Goal: Check status: Check status

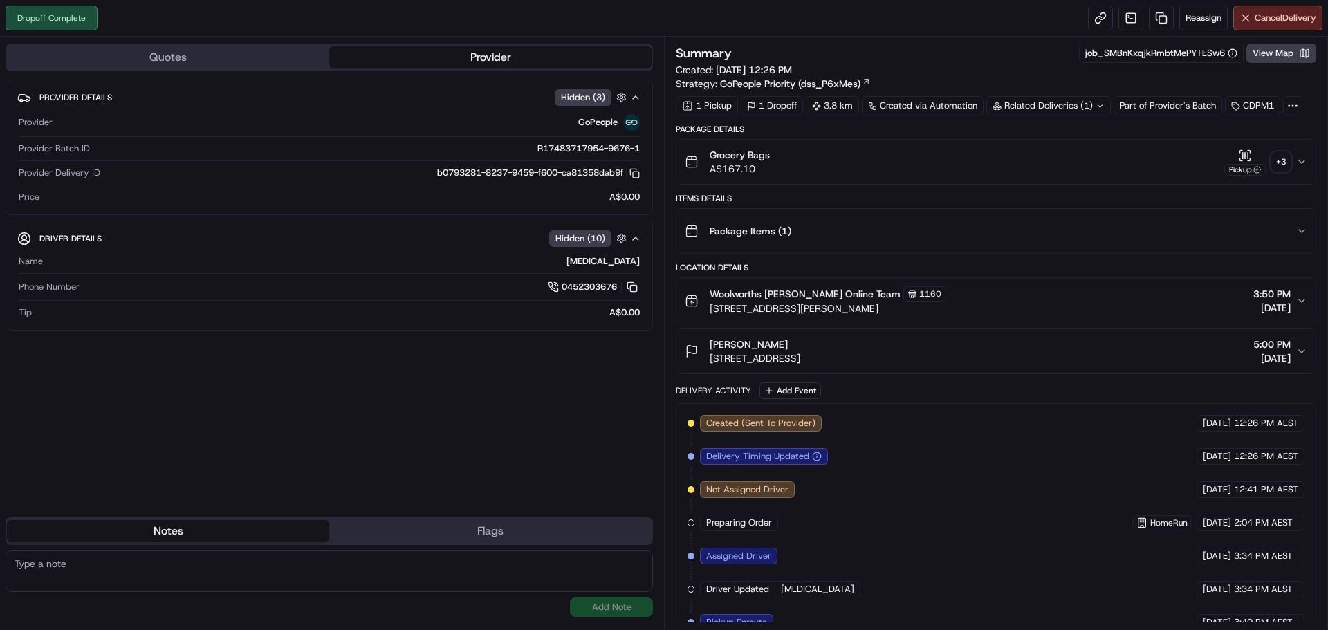
click at [1287, 161] on div "+ 3" at bounding box center [1280, 161] width 19 height 19
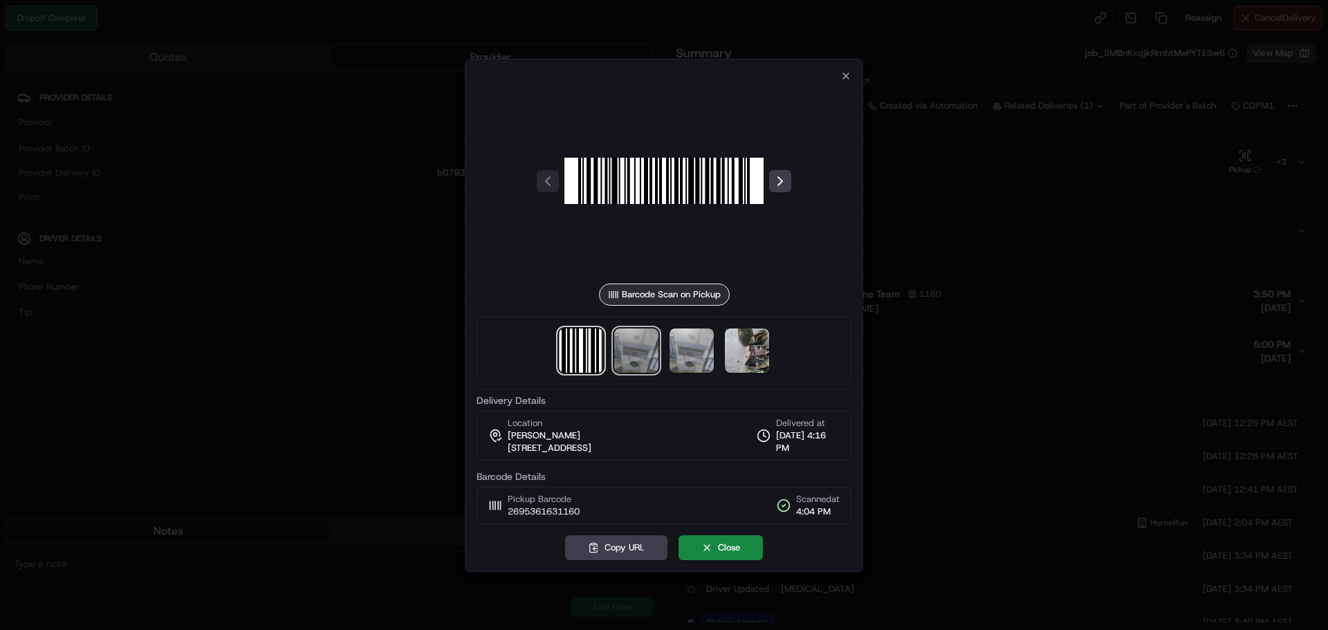
click at [620, 355] on img at bounding box center [636, 351] width 44 height 44
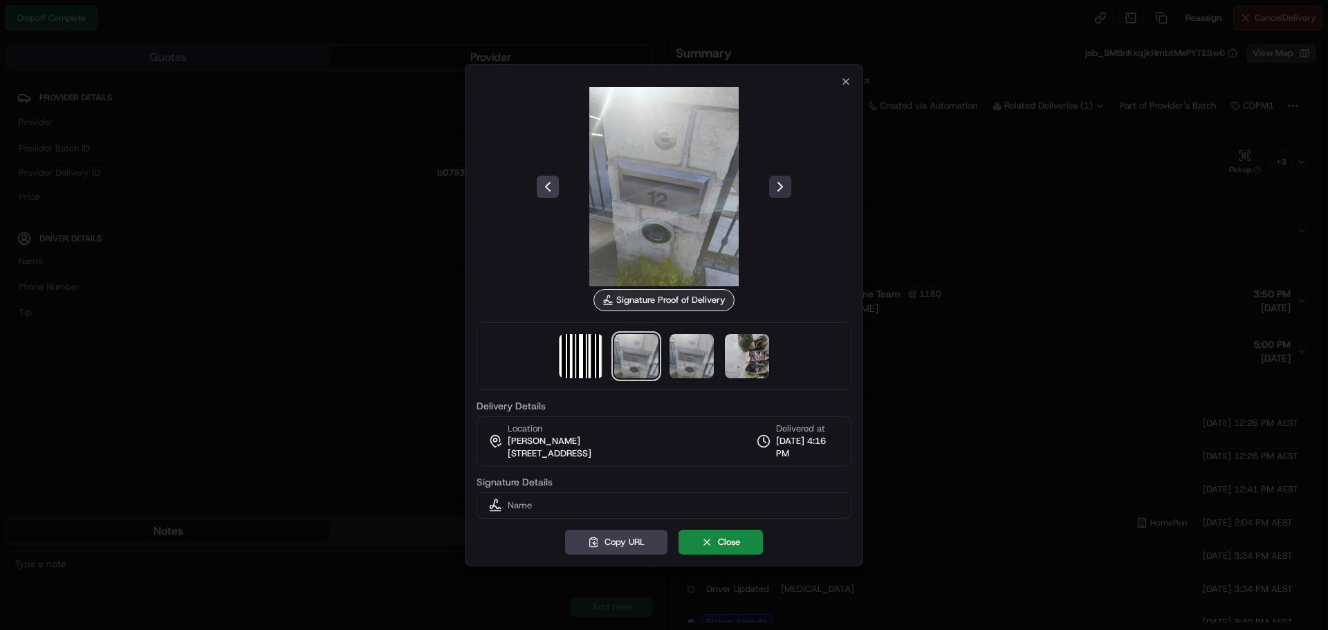
click at [773, 196] on button at bounding box center [780, 187] width 22 height 22
click at [773, 195] on button at bounding box center [780, 187] width 22 height 22
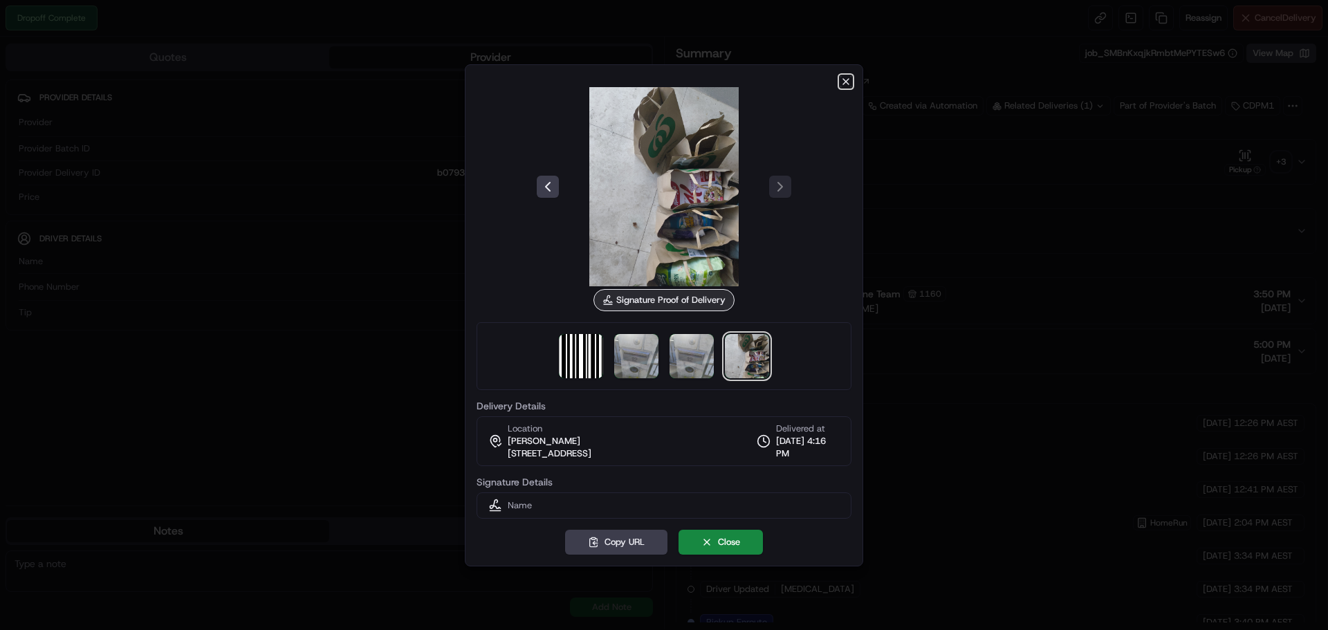
click at [848, 80] on icon "button" at bounding box center [845, 81] width 11 height 11
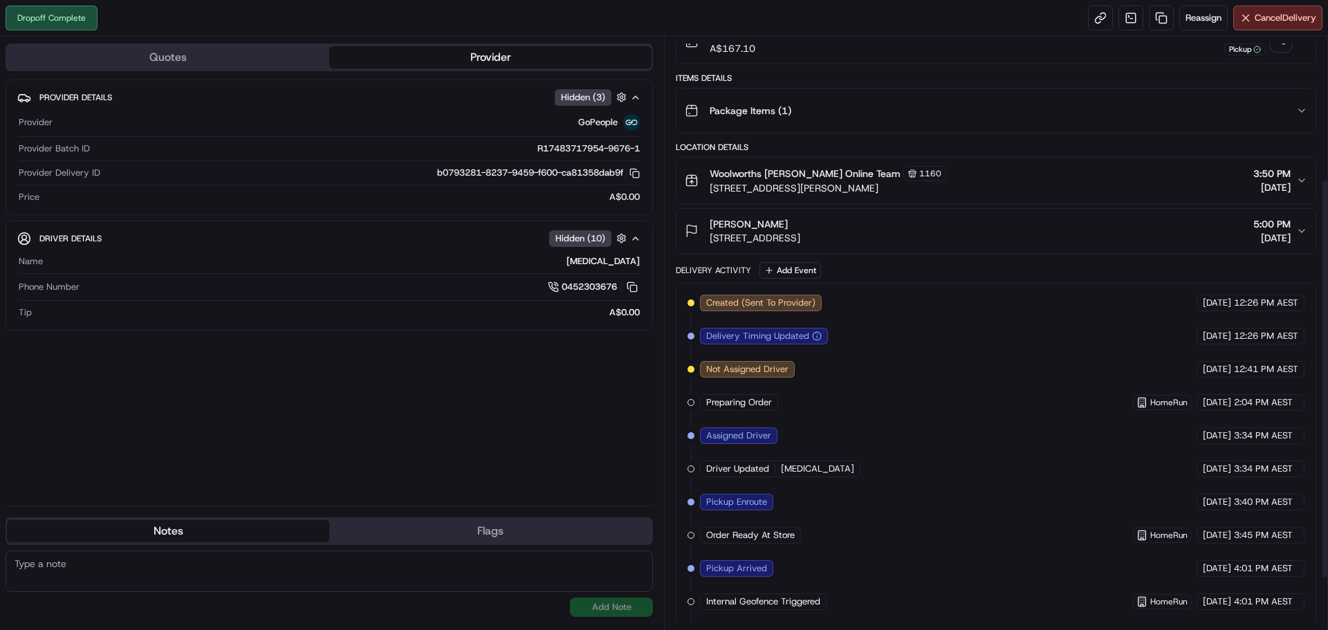
scroll to position [286, 0]
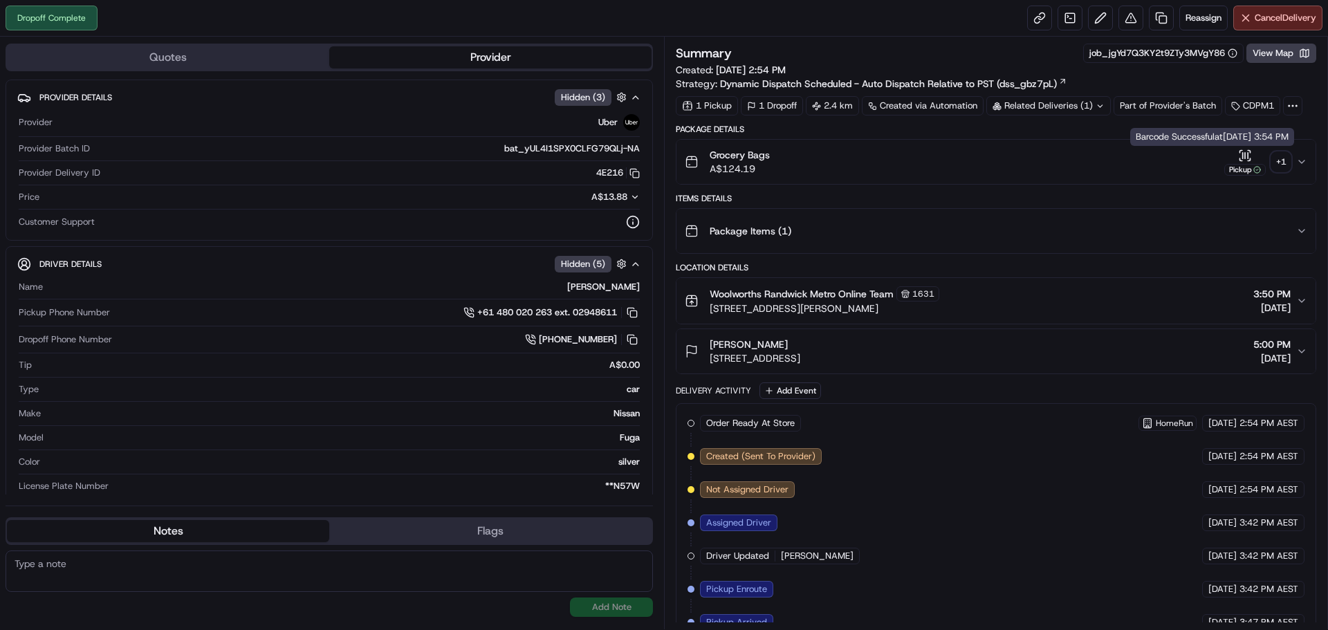
click at [1281, 160] on div "+ 1" at bounding box center [1280, 161] width 19 height 19
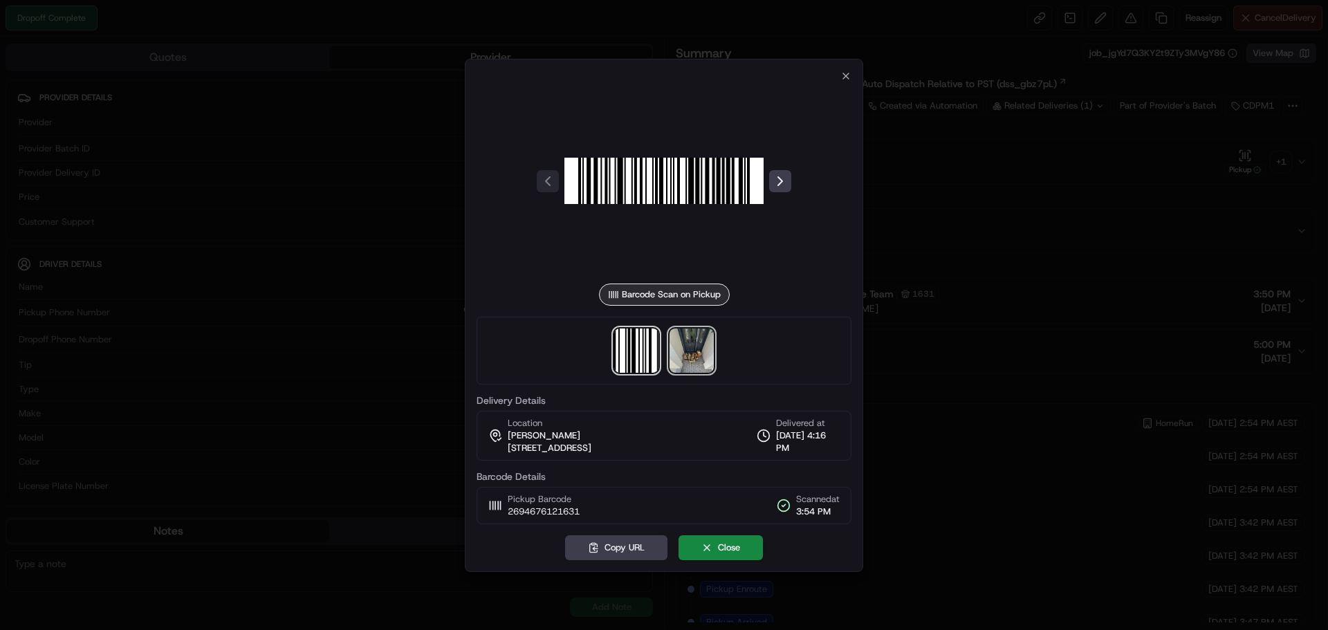
click at [683, 350] on img at bounding box center [691, 351] width 44 height 44
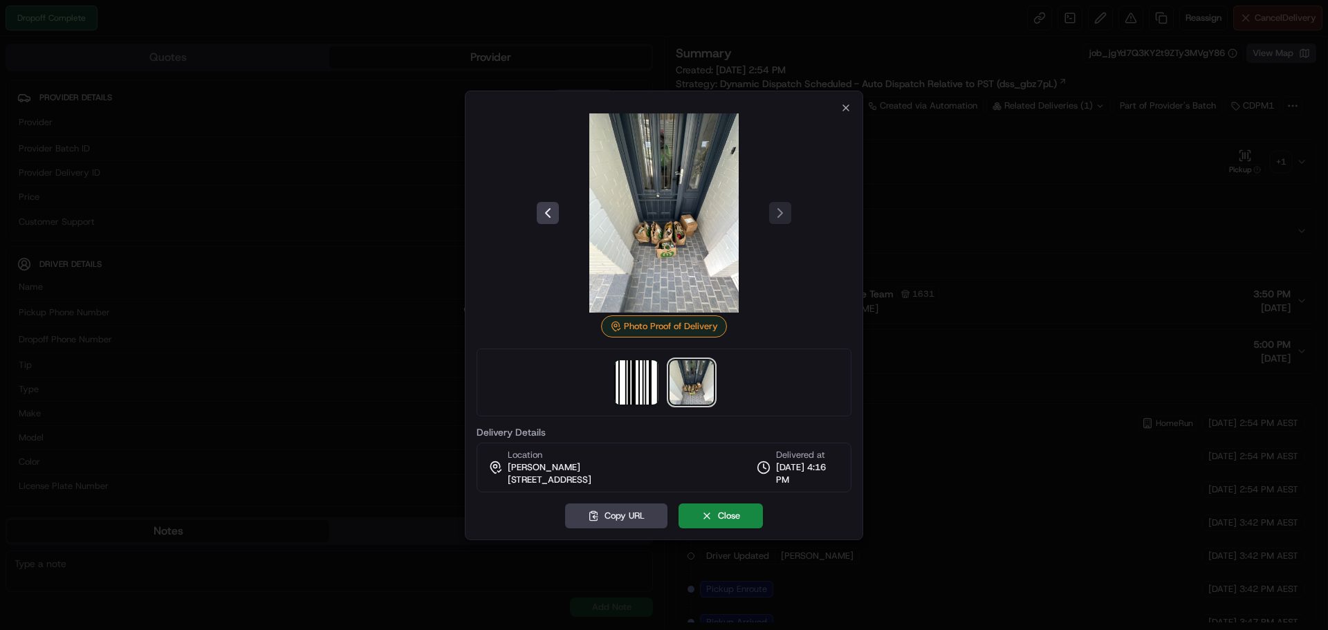
click at [667, 252] on img at bounding box center [663, 212] width 199 height 199
click at [847, 108] on icon "button" at bounding box center [846, 108] width 6 height 6
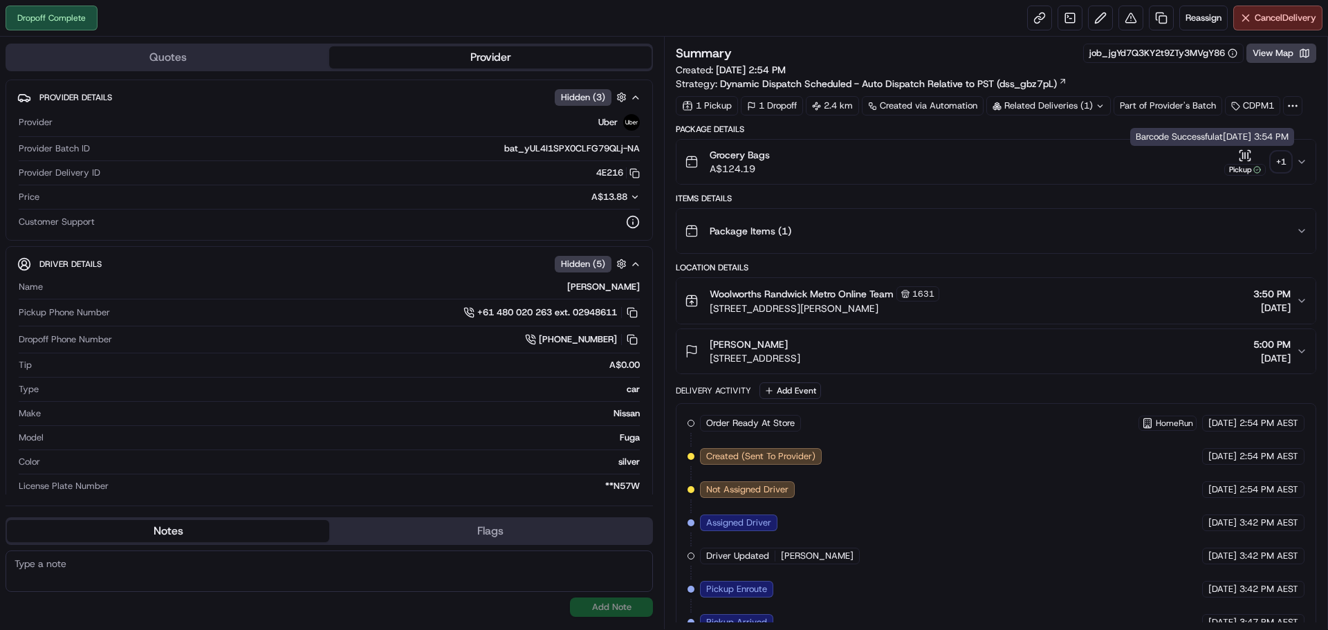
click at [1274, 162] on div "+ 1" at bounding box center [1280, 161] width 19 height 19
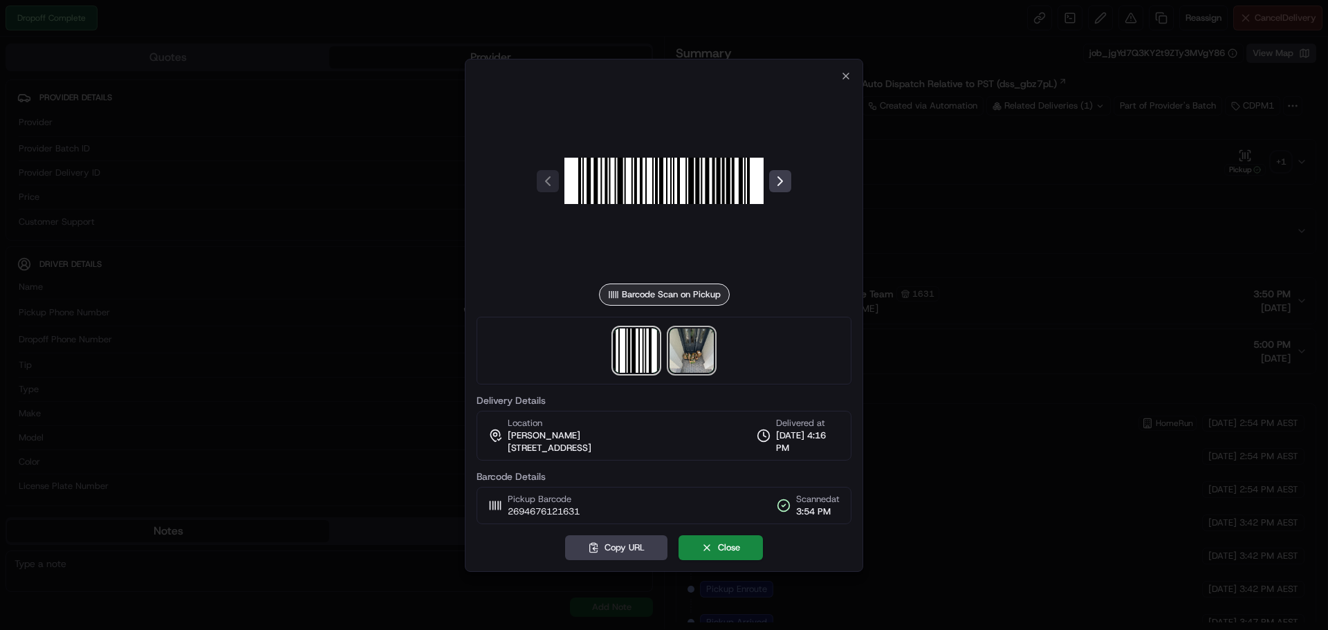
click at [689, 369] on img at bounding box center [691, 351] width 44 height 44
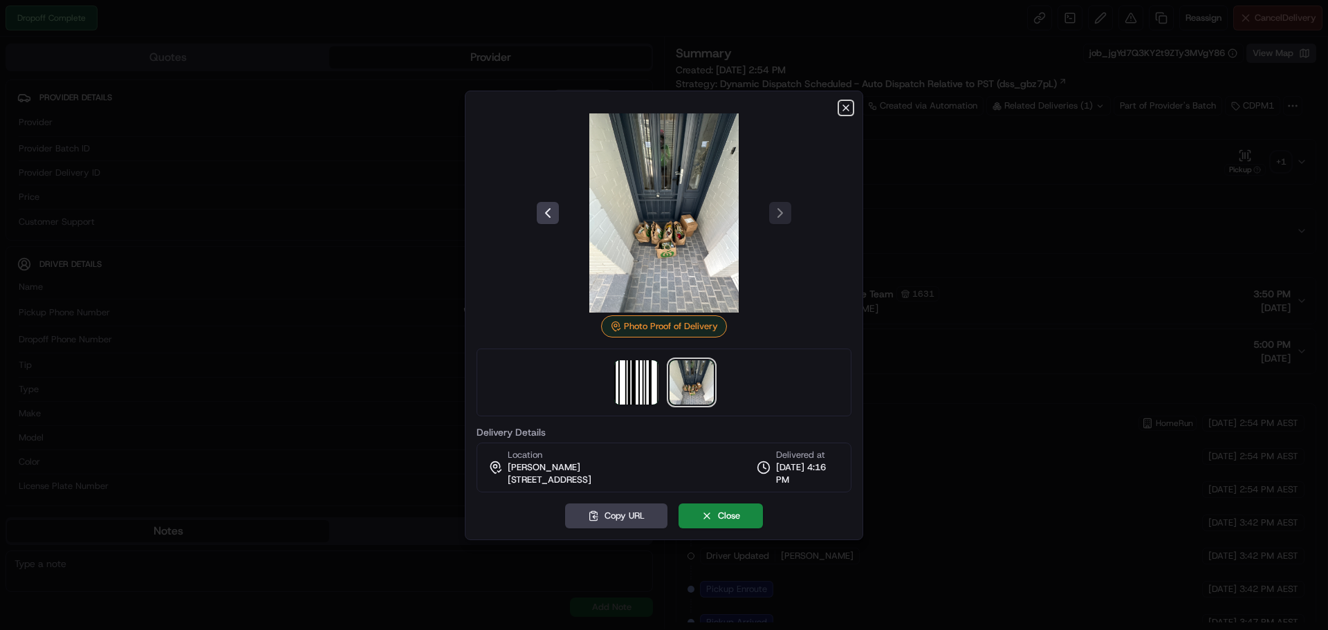
click at [842, 103] on icon "button" at bounding box center [845, 107] width 11 height 11
